Goal: Task Accomplishment & Management: Complete application form

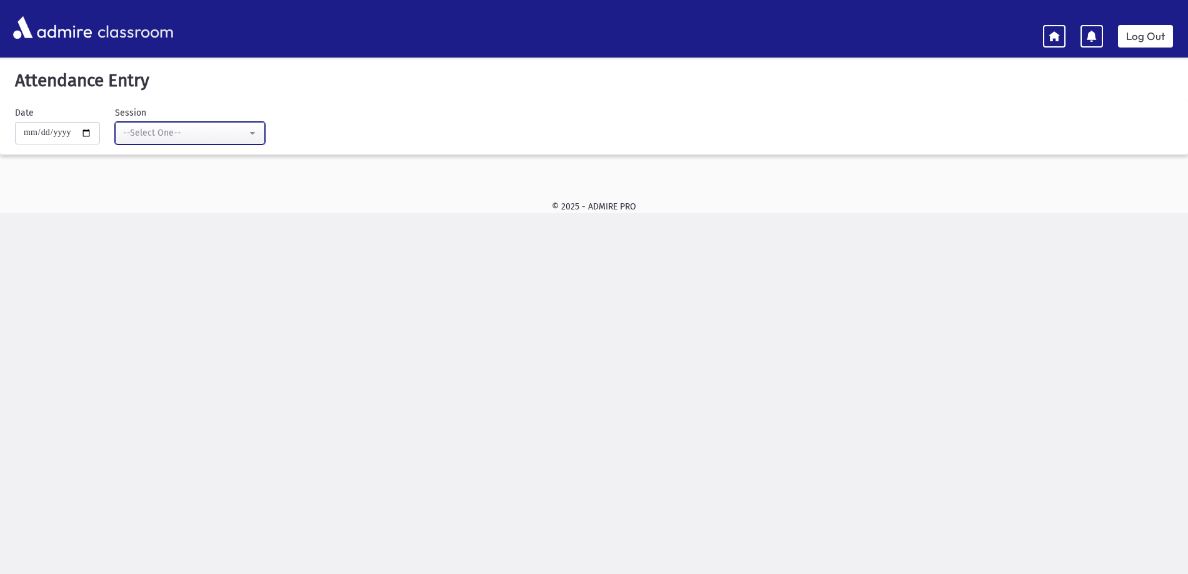
click at [224, 136] on div "--Select One--" at bounding box center [185, 132] width 124 height 13
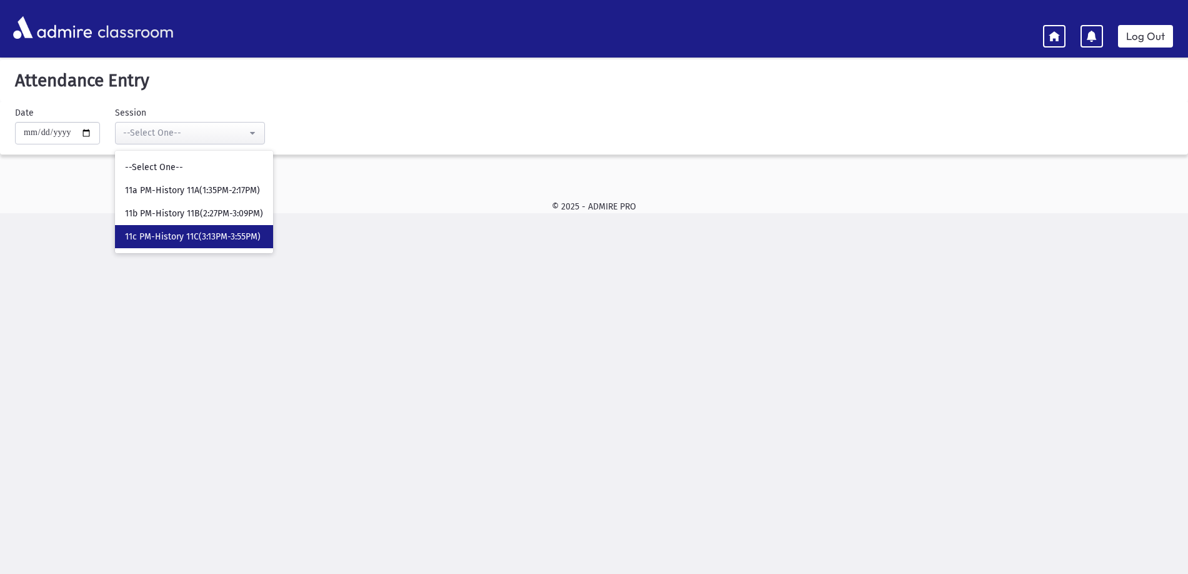
click at [249, 226] on link "11c PM-History 11C(3:13PM-3:55PM)" at bounding box center [194, 236] width 158 height 23
select select "****"
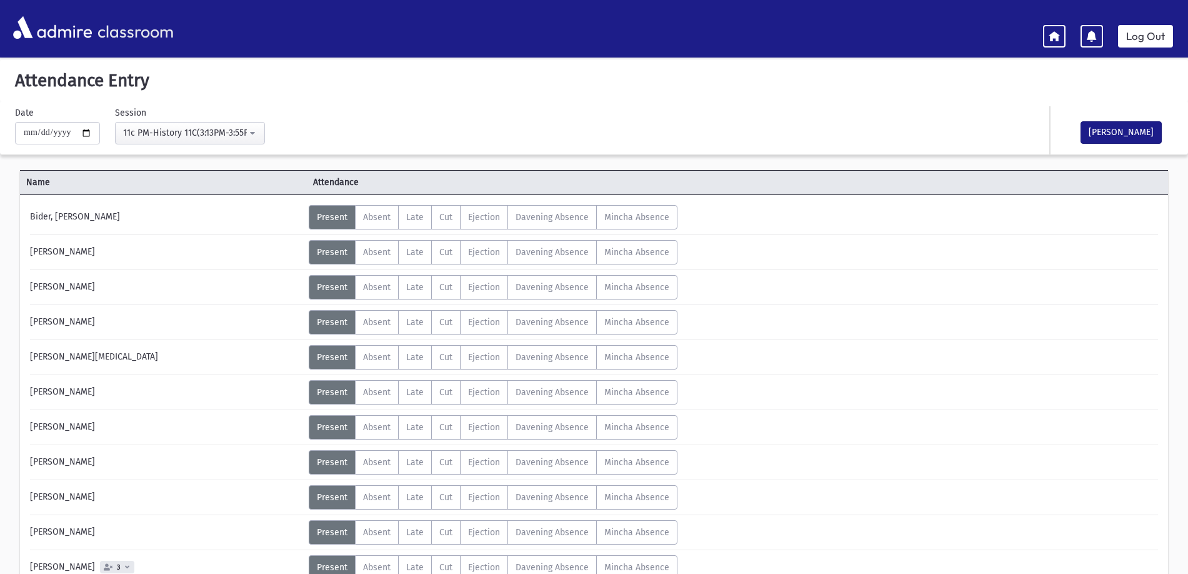
click at [1078, 130] on div "[PERSON_NAME]" at bounding box center [1112, 130] width 125 height 48
click at [1118, 125] on button "[PERSON_NAME]" at bounding box center [1120, 132] width 81 height 22
click at [1140, 31] on link "Log Out" at bounding box center [1145, 36] width 55 height 22
